Goal: Check status: Check status

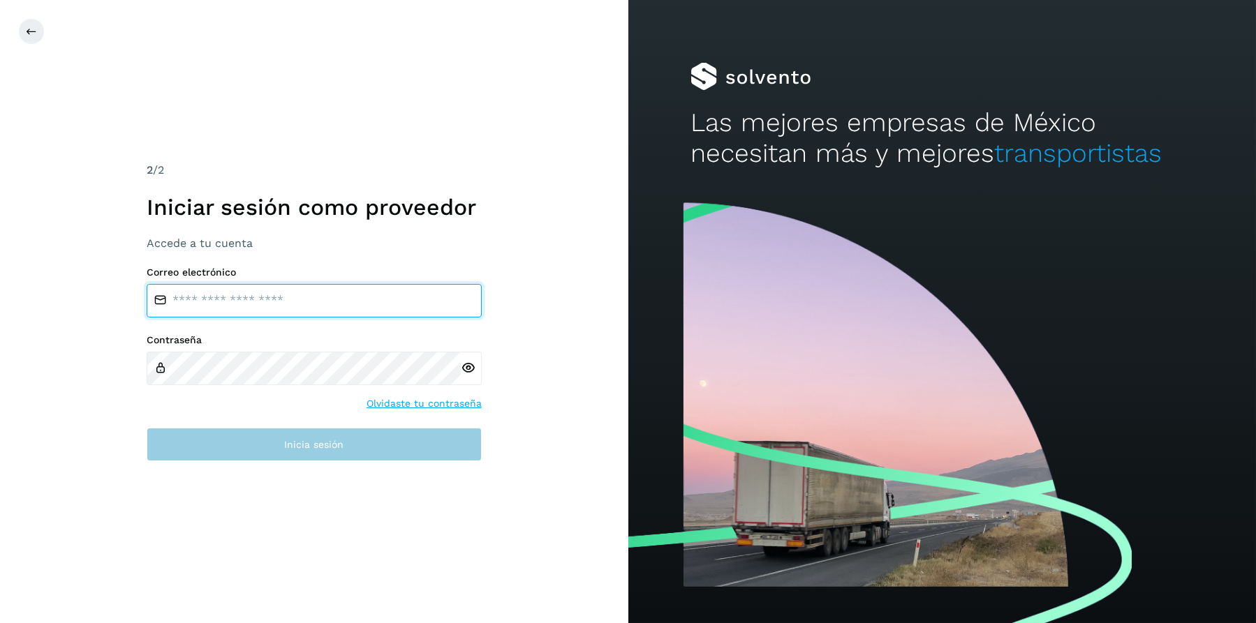
type input "**********"
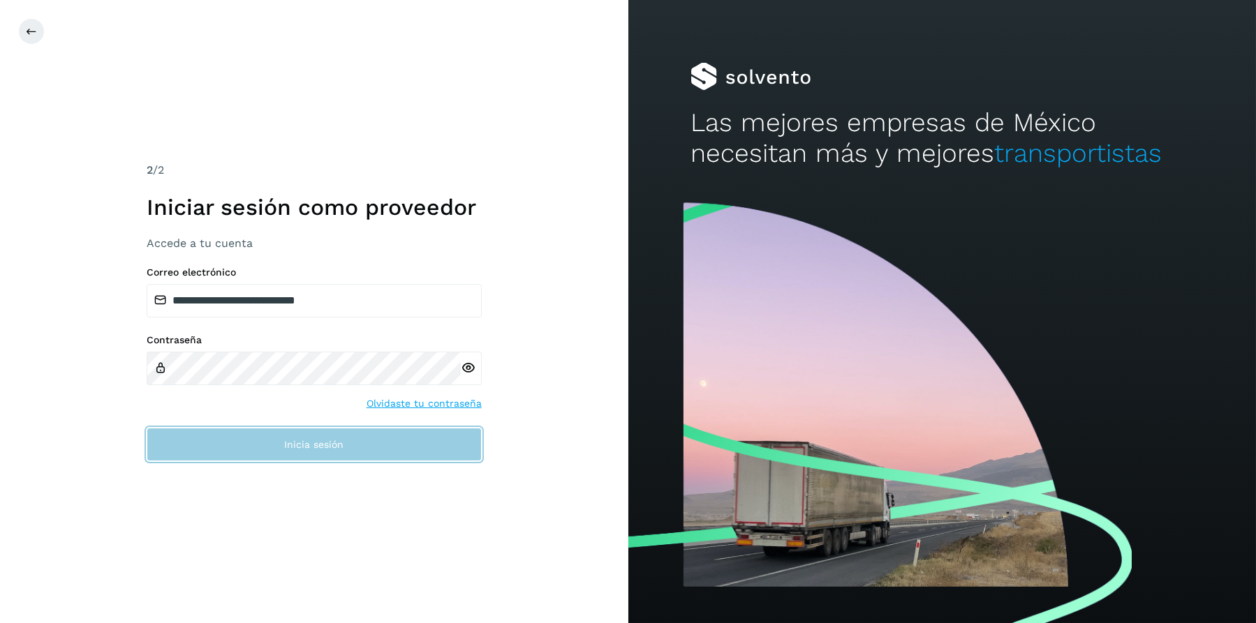
click at [317, 443] on span "Inicia sesión" at bounding box center [313, 445] width 59 height 10
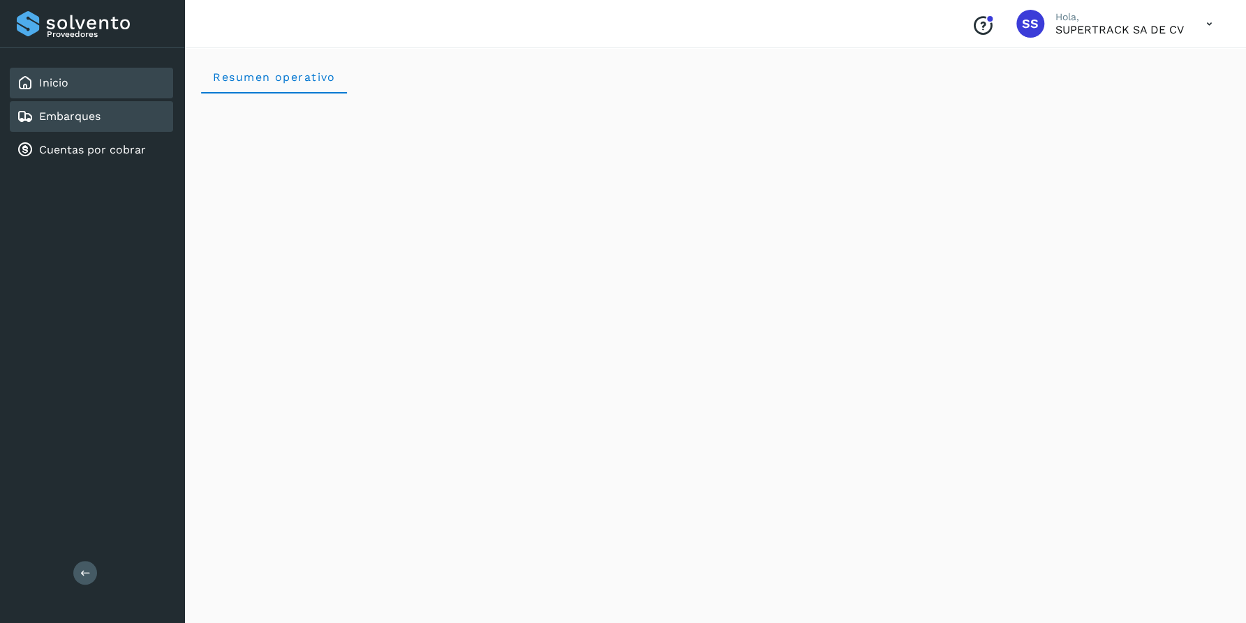
click at [74, 114] on link "Embarques" at bounding box center [69, 116] width 61 height 13
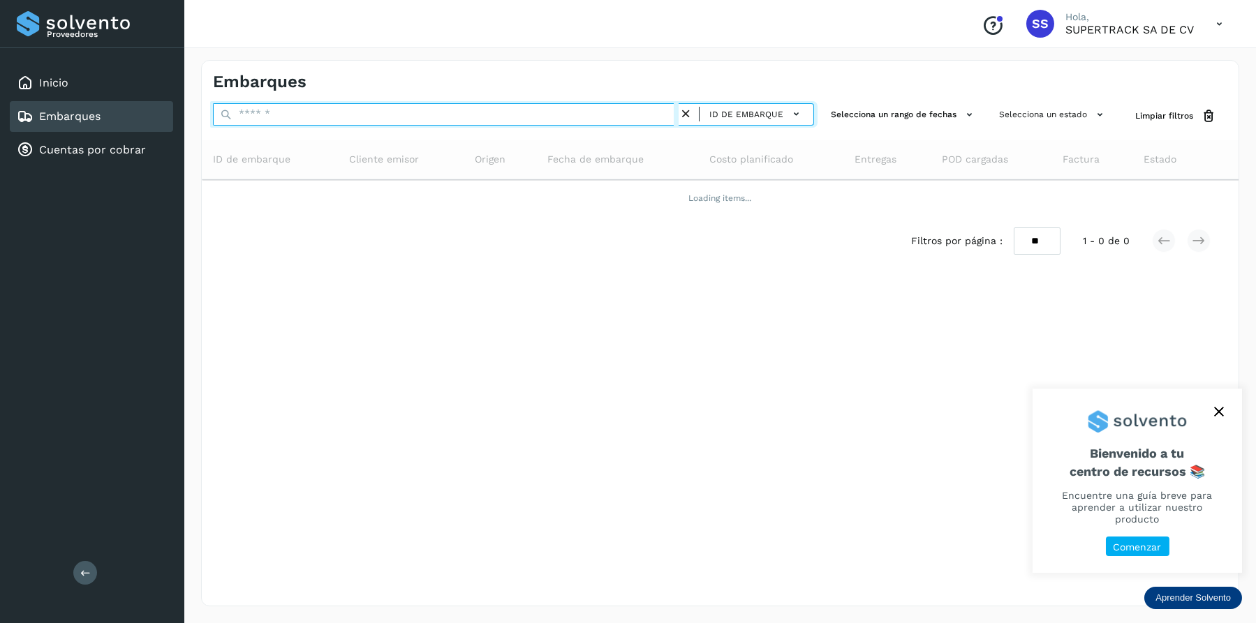
click at [291, 118] on input "text" at bounding box center [445, 114] width 465 height 22
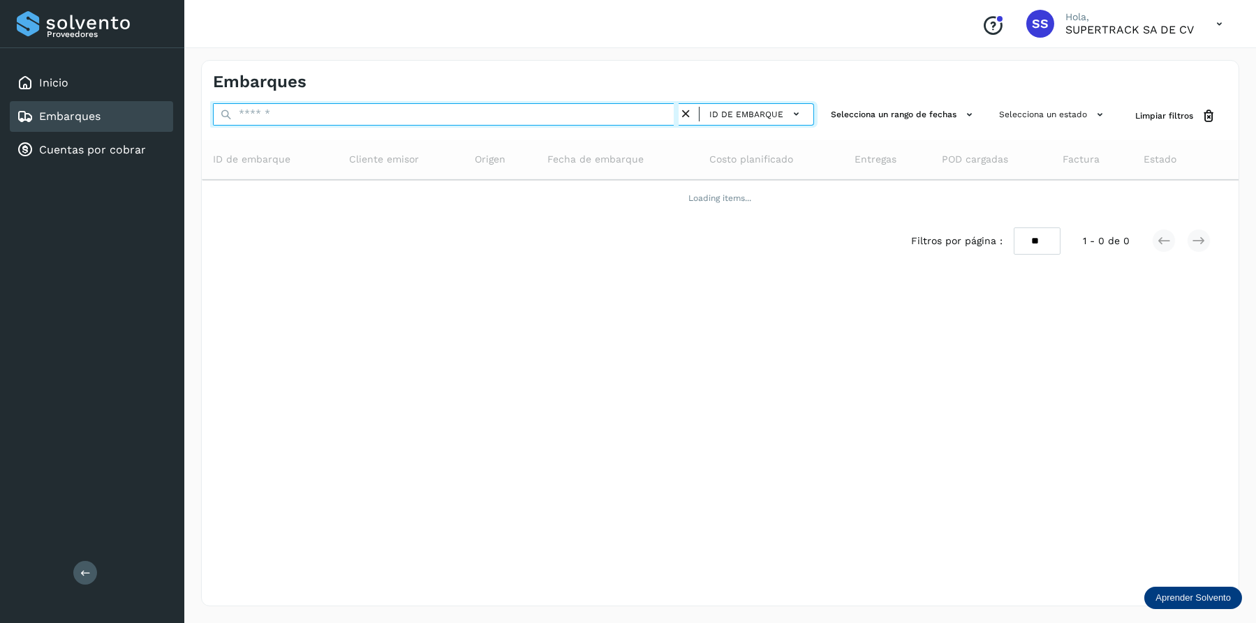
click at [290, 119] on input "text" at bounding box center [445, 114] width 465 height 22
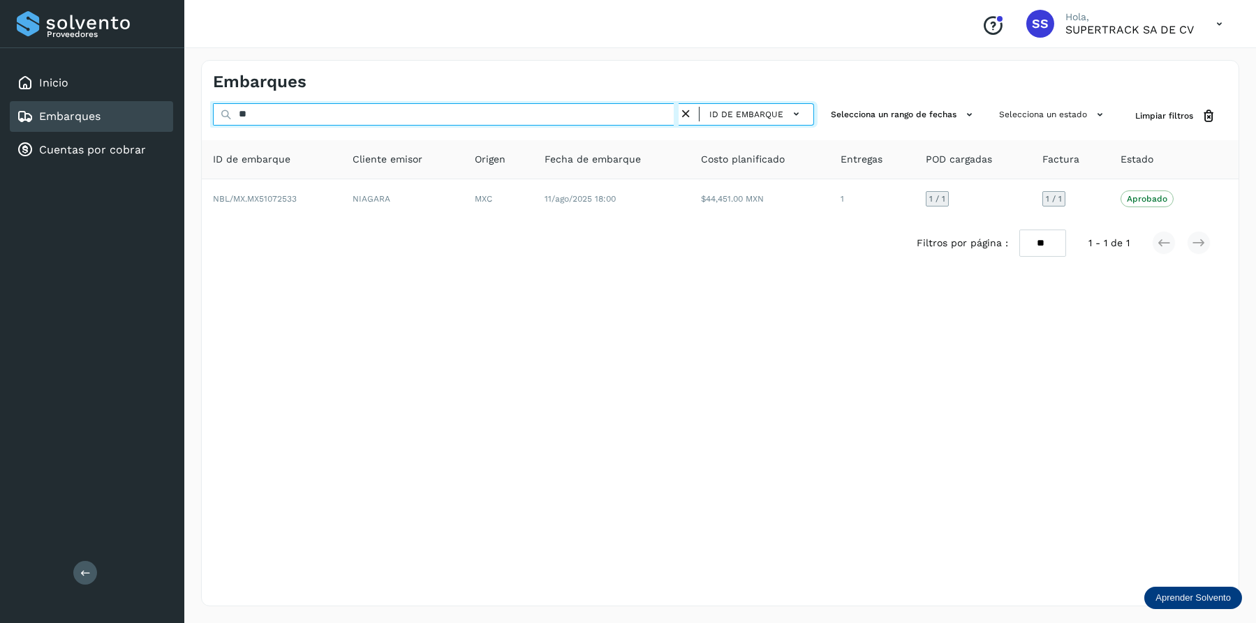
type input "*"
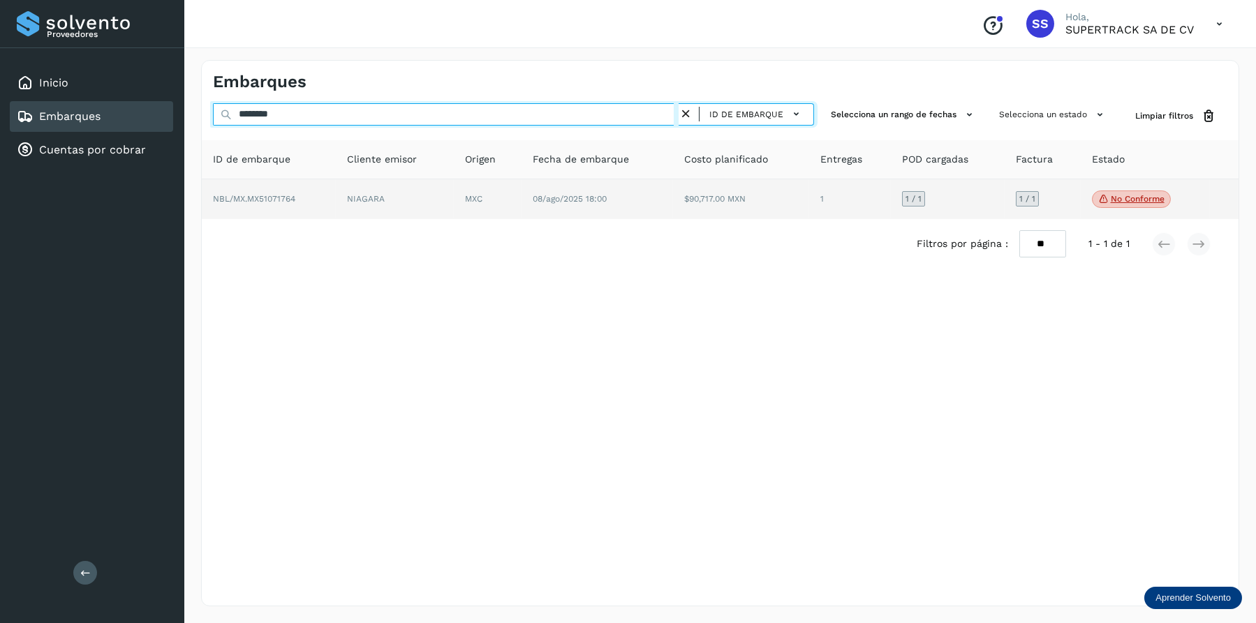
type input "********"
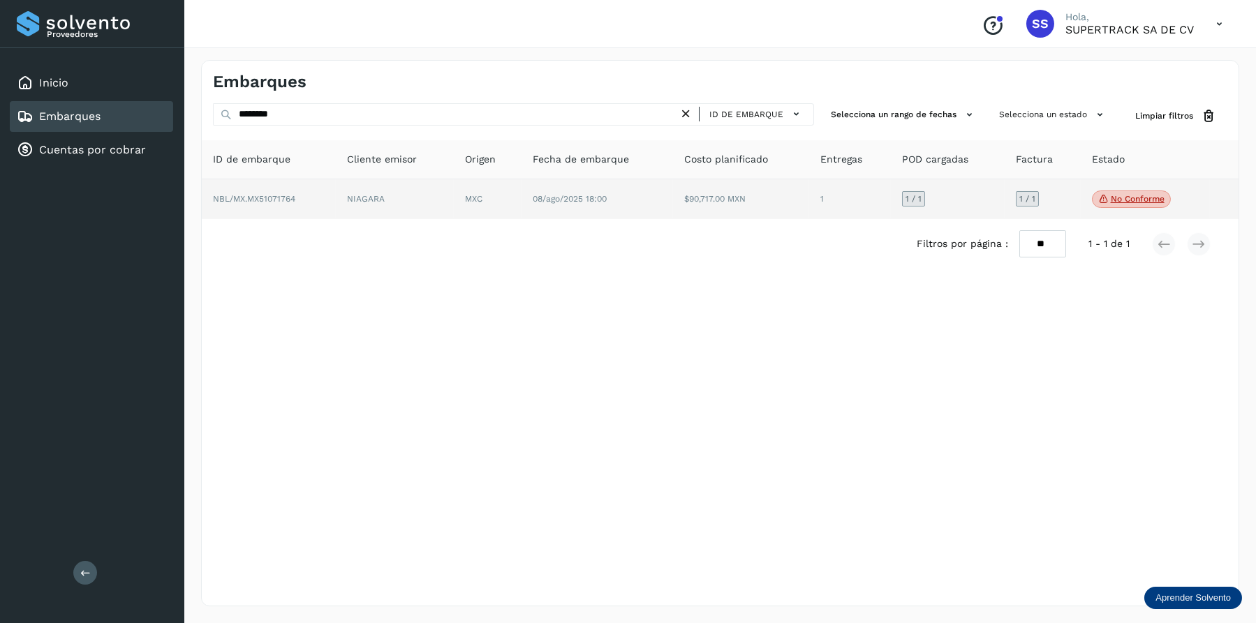
click at [809, 215] on td "$90,717.00 MXN" at bounding box center [850, 199] width 82 height 40
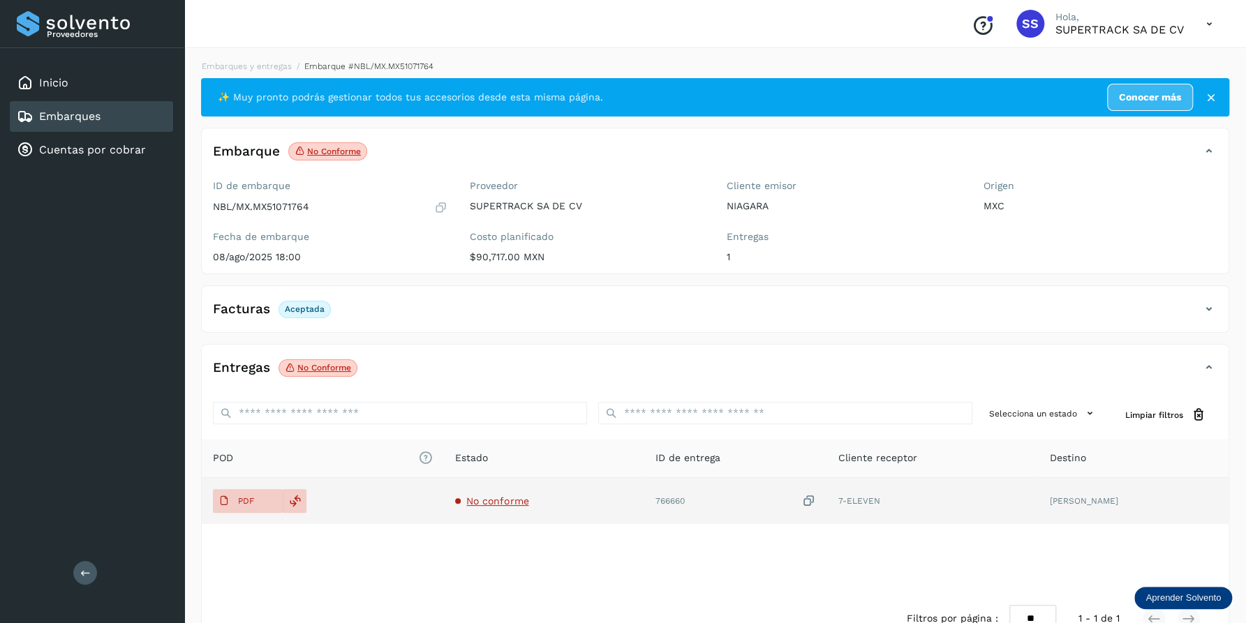
click at [481, 503] on span "No conforme" at bounding box center [497, 501] width 62 height 11
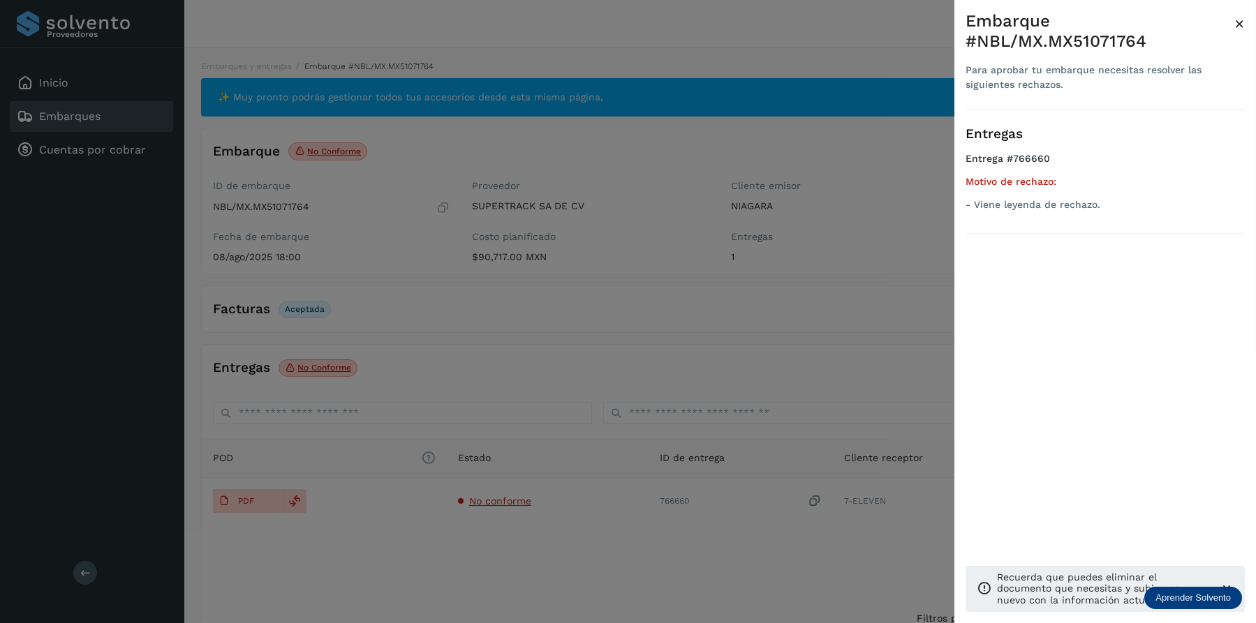
click at [660, 392] on div at bounding box center [628, 311] width 1256 height 623
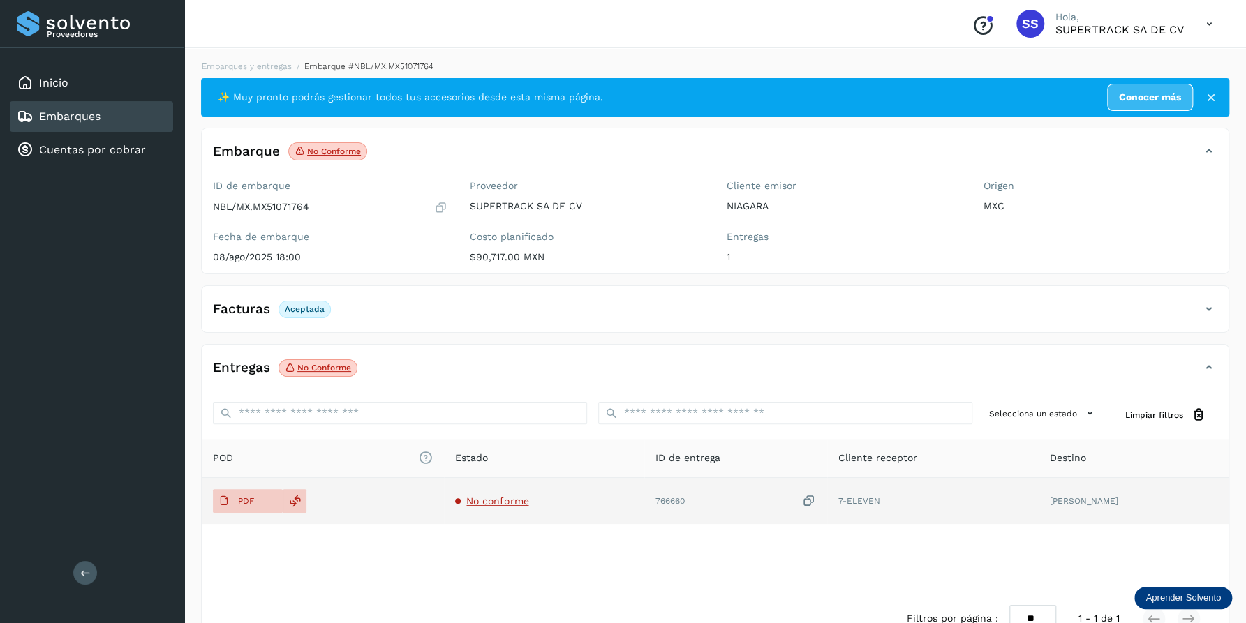
click at [644, 511] on td "No conforme" at bounding box center [735, 501] width 183 height 46
click at [644, 507] on td "No conforme" at bounding box center [735, 501] width 183 height 46
click at [493, 500] on span "No conforme" at bounding box center [497, 501] width 62 height 11
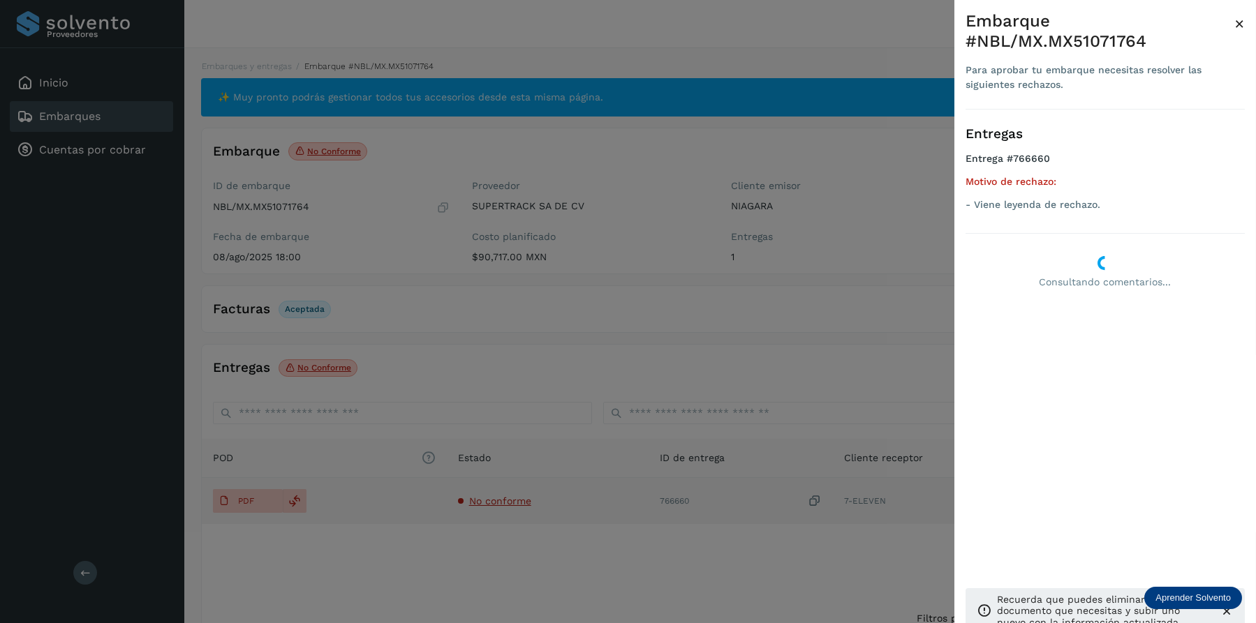
click at [499, 486] on div at bounding box center [628, 311] width 1256 height 623
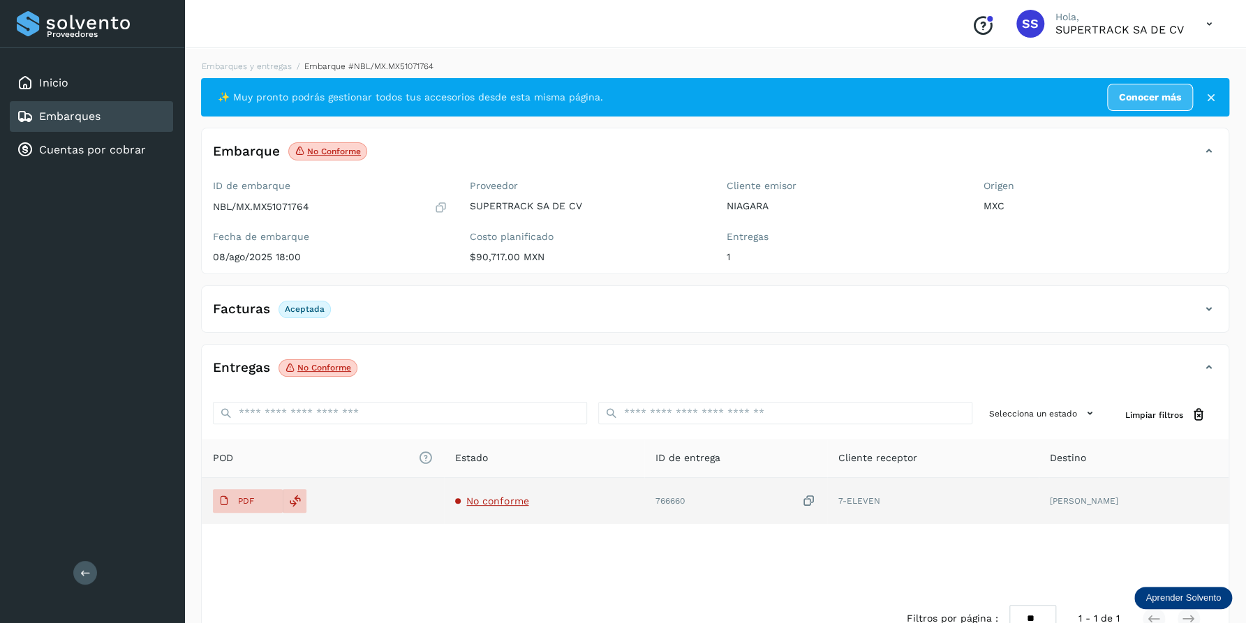
click at [644, 491] on td "No conforme" at bounding box center [735, 501] width 183 height 46
click at [488, 500] on span "No conforme" at bounding box center [497, 501] width 62 height 11
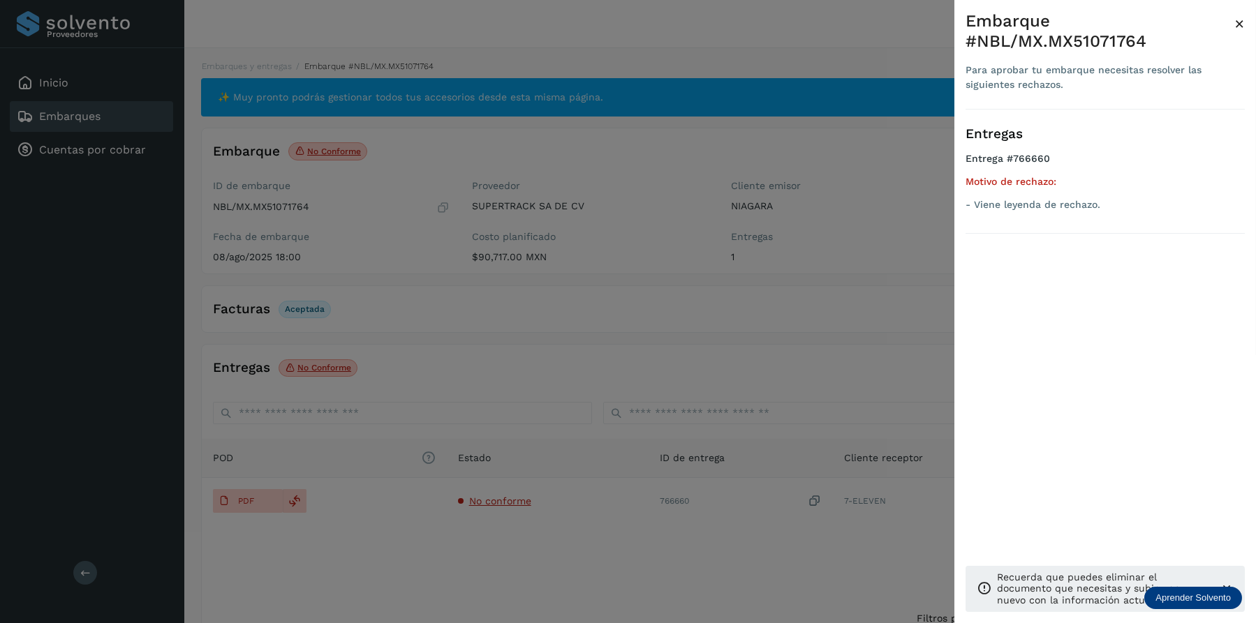
click at [598, 415] on div at bounding box center [628, 311] width 1256 height 623
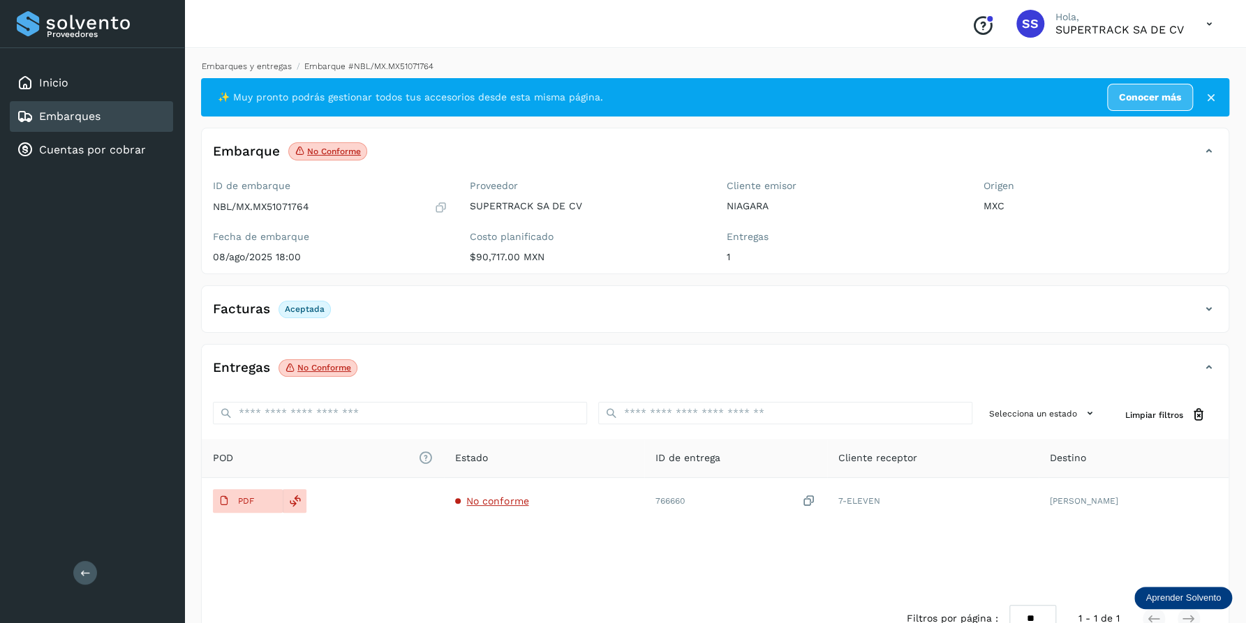
click at [259, 66] on link "Embarques y entregas" at bounding box center [247, 66] width 90 height 10
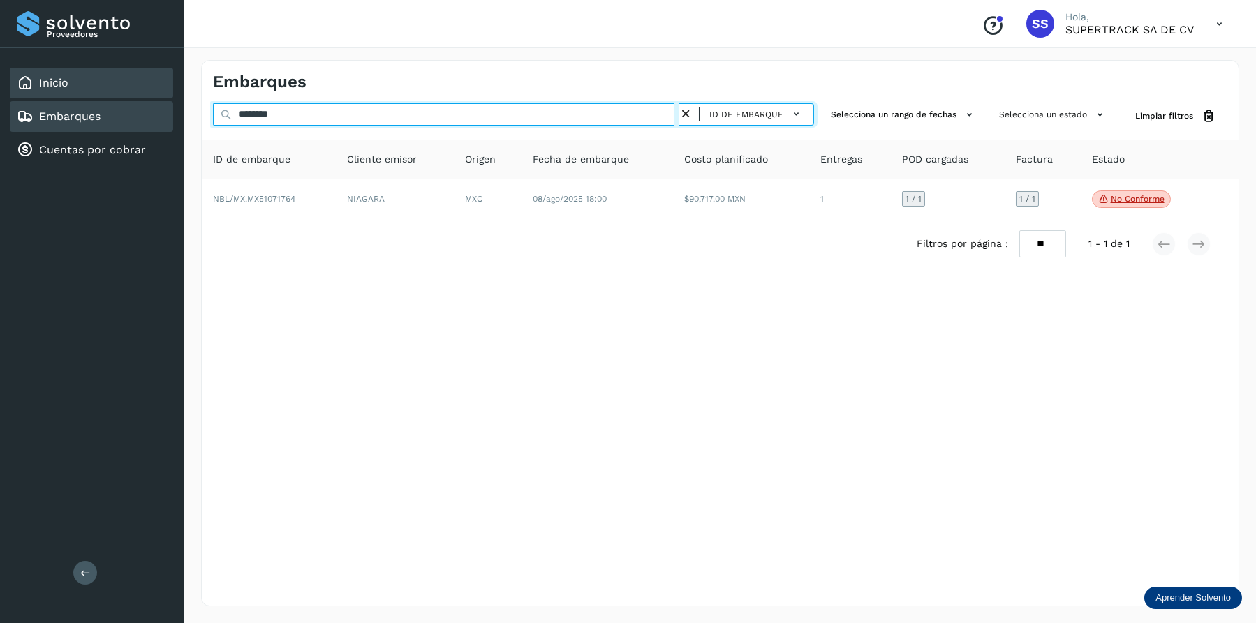
drag, startPoint x: 314, startPoint y: 121, endPoint x: 70, endPoint y: 96, distance: 245.6
click at [70, 96] on div "Proveedores Inicio Embarques Cuentas por cobrar Salir Conoce nuestros beneficio…" at bounding box center [628, 311] width 1256 height 623
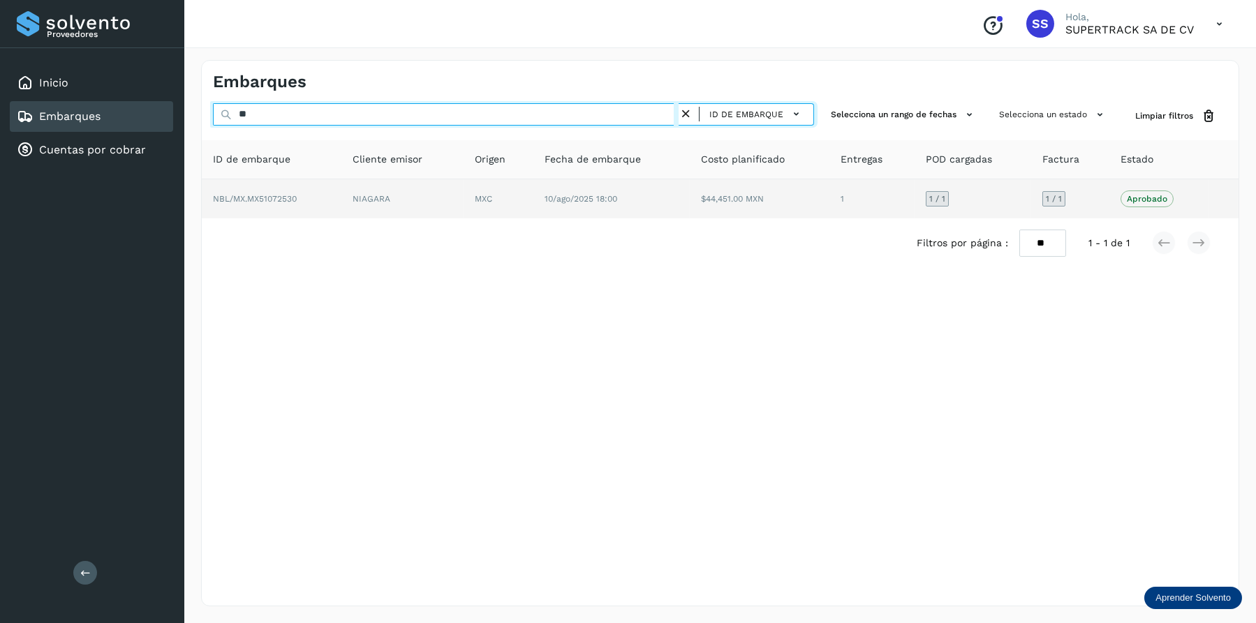
type input "*"
type input "********"
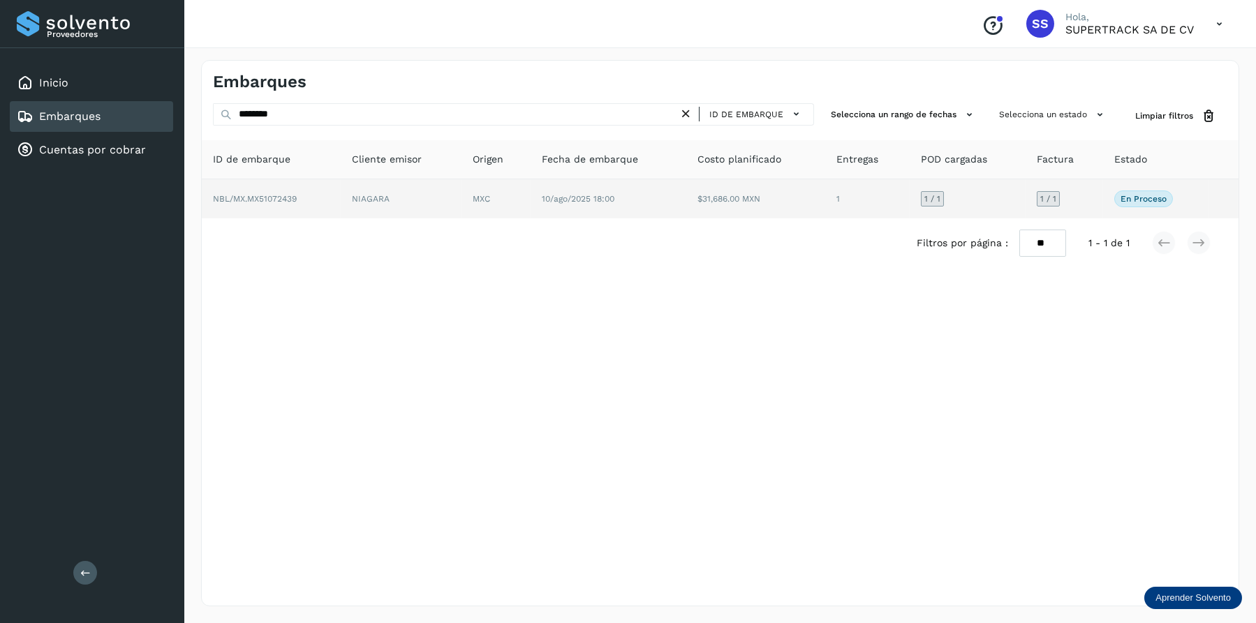
click at [461, 197] on td "NIAGARA" at bounding box center [496, 198] width 70 height 39
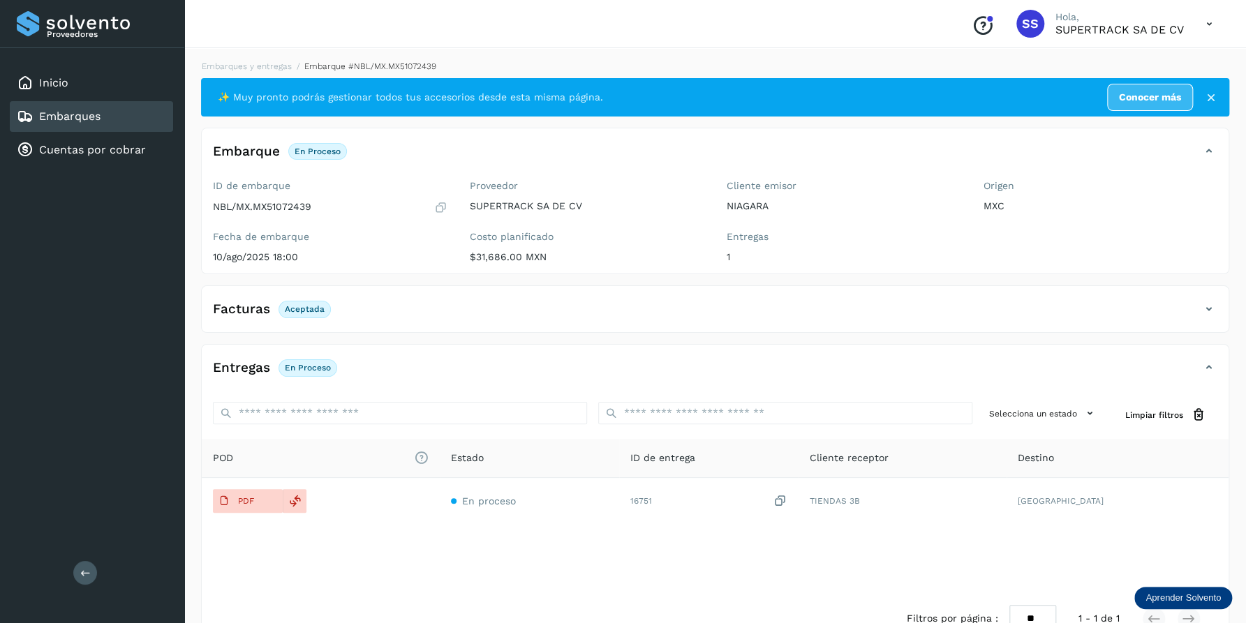
scroll to position [36, 0]
